Goal: Transaction & Acquisition: Download file/media

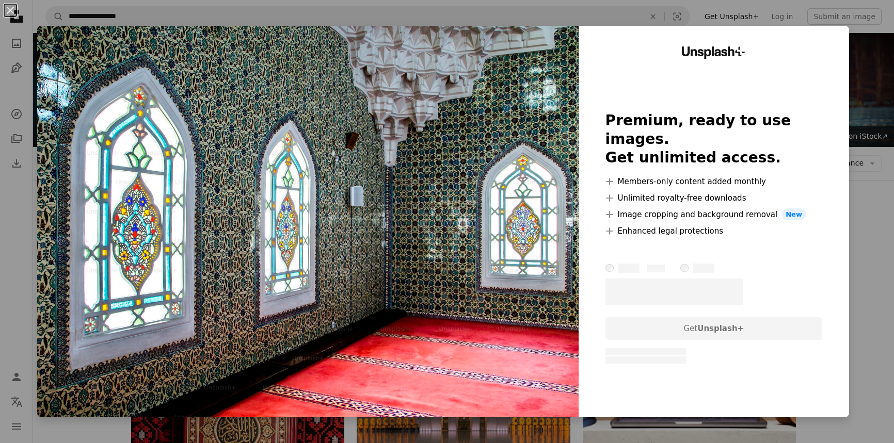
scroll to position [8674, 0]
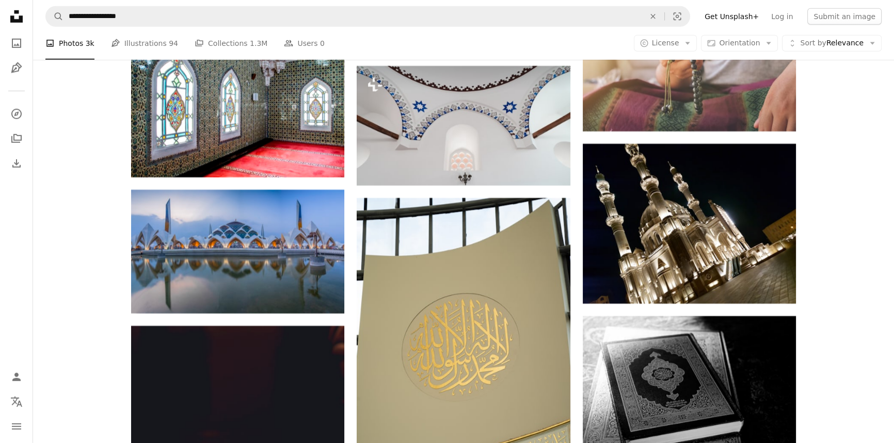
scroll to position [8768, 0]
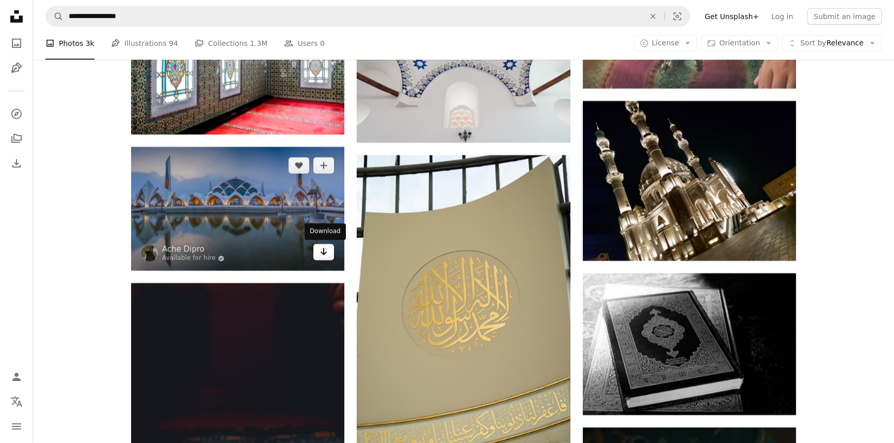
click at [322, 251] on icon "Arrow pointing down" at bounding box center [323, 252] width 8 height 12
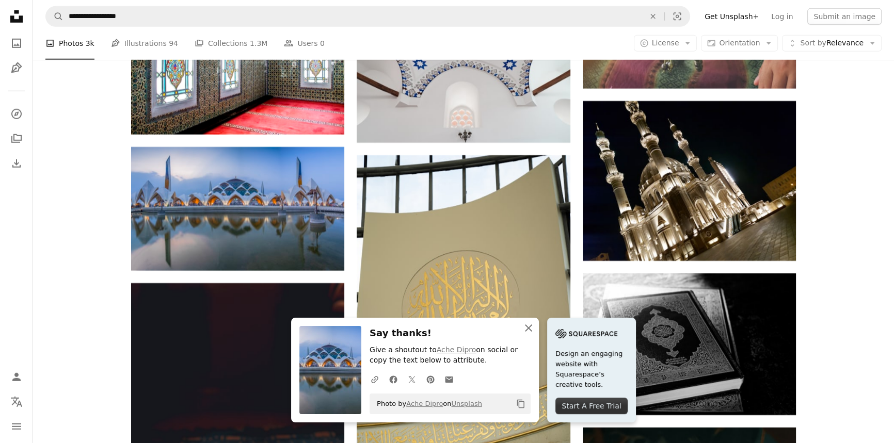
click at [529, 331] on icon "An X shape" at bounding box center [528, 328] width 12 height 12
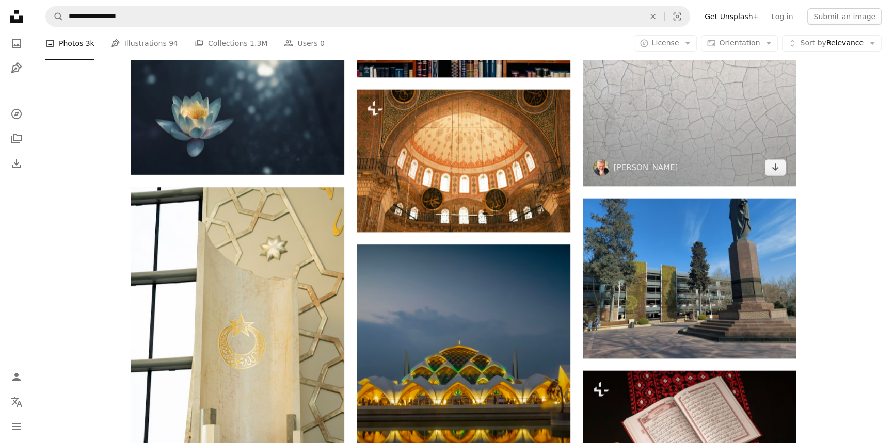
scroll to position [9799, 0]
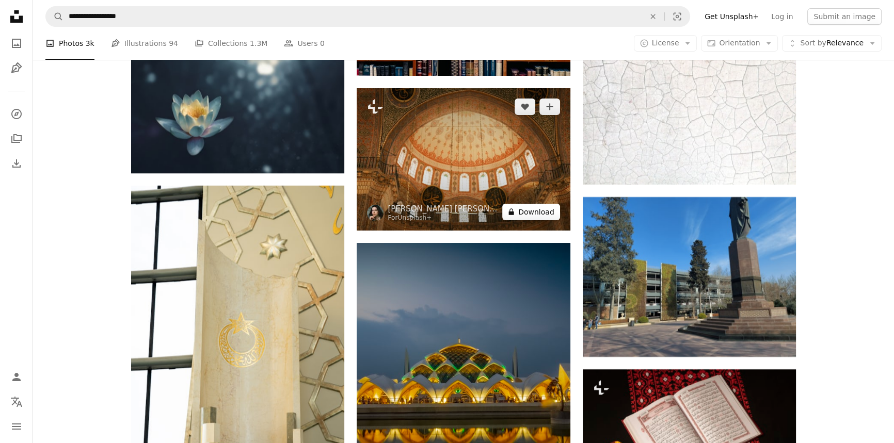
click at [535, 213] on button "A lock Download" at bounding box center [531, 212] width 58 height 17
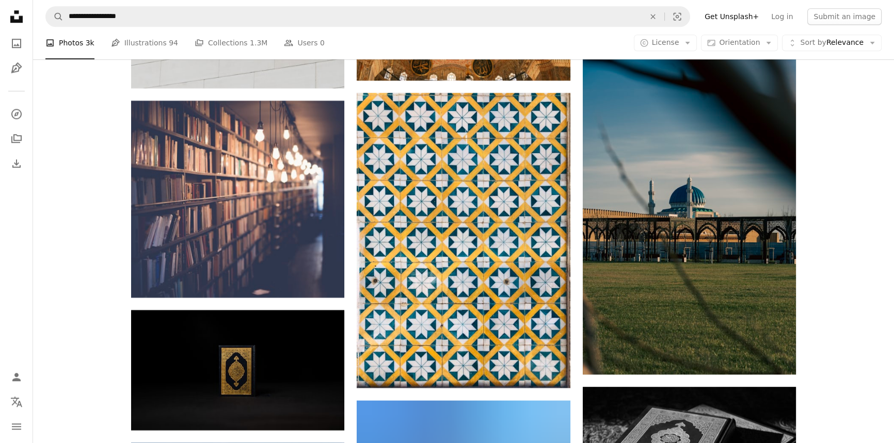
scroll to position [10784, 0]
